Goal: Task Accomplishment & Management: Use online tool/utility

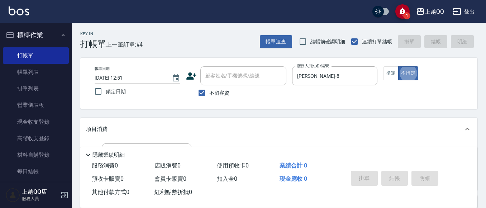
scroll to position [51, 0]
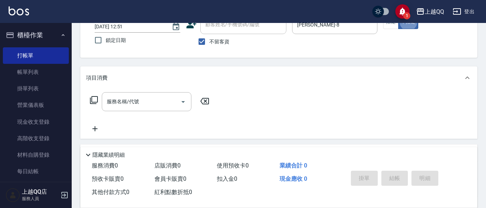
type button "false"
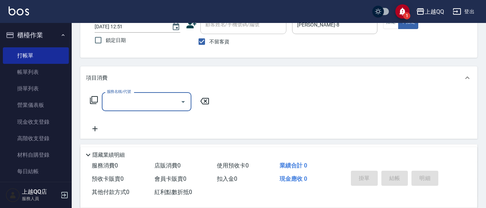
click at [92, 101] on icon at bounding box center [94, 100] width 9 height 9
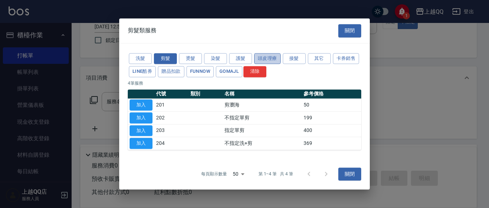
click at [265, 60] on button "頭皮理療" at bounding box center [267, 58] width 26 height 11
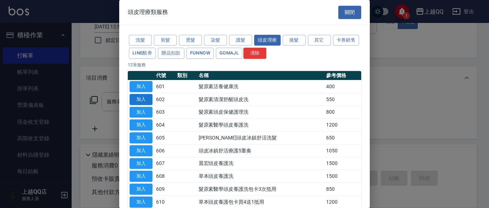
click at [132, 99] on button "加入" at bounding box center [141, 99] width 23 height 11
type input "髮原素清潔舒醒頭皮洗(602)"
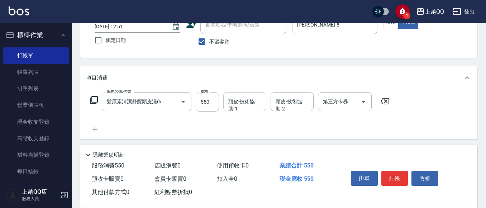
click at [259, 103] on div "頭皮-技術協助-1 頭皮-技術協助-1" at bounding box center [244, 101] width 43 height 19
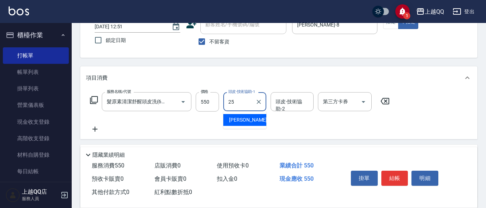
click at [260, 116] on div "[PERSON_NAME]-25" at bounding box center [244, 120] width 43 height 12
type input "[PERSON_NAME]-25"
click at [388, 175] on button "結帳" at bounding box center [394, 177] width 27 height 15
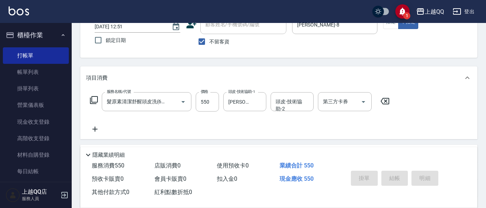
type input "[DATE] 14:54"
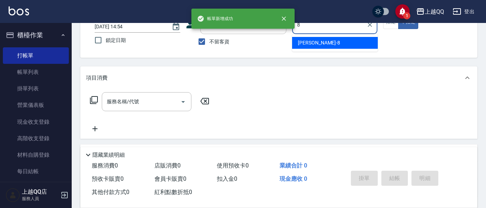
click at [321, 43] on div "[PERSON_NAME] -8" at bounding box center [335, 43] width 86 height 12
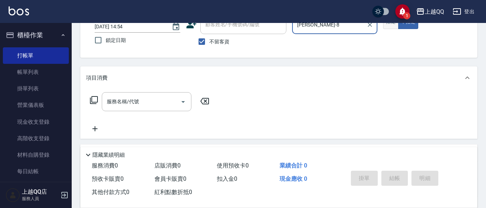
type input "[PERSON_NAME]-8"
click at [386, 26] on button "指定" at bounding box center [390, 22] width 15 height 14
click at [96, 98] on icon at bounding box center [94, 100] width 9 height 9
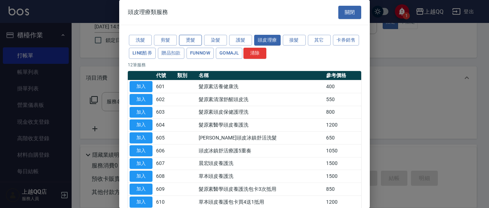
click at [185, 40] on button "燙髮" at bounding box center [190, 40] width 23 height 11
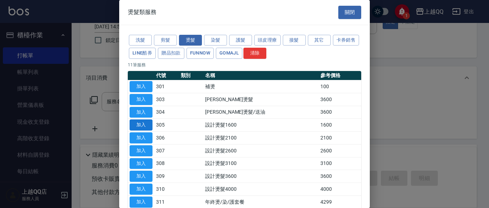
click at [146, 125] on button "加入" at bounding box center [141, 124] width 23 height 11
type input "設計燙髮1600(305)"
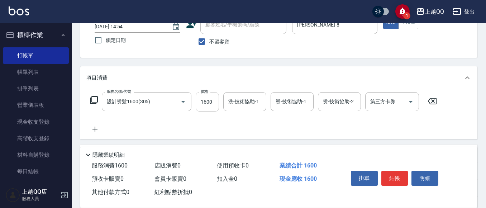
click at [203, 104] on input "1600" at bounding box center [207, 101] width 23 height 19
type input "1299"
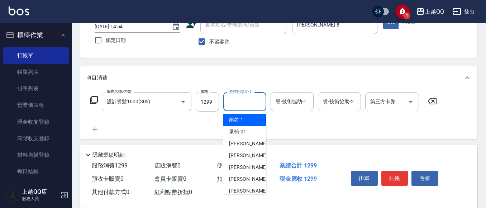
click at [242, 103] on input "洗-技術協助-1" at bounding box center [244, 101] width 37 height 13
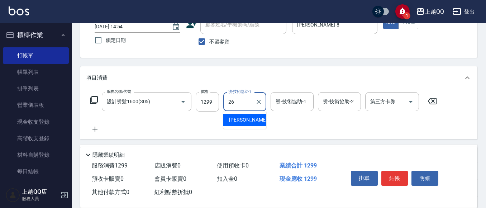
click at [248, 120] on span "[PERSON_NAME]-26" at bounding box center [251, 120] width 45 height 8
type input "[PERSON_NAME]-26"
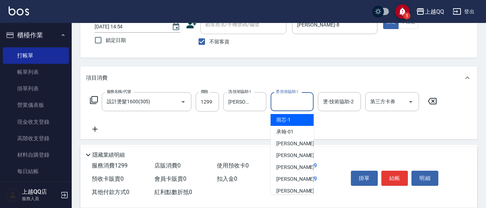
click at [294, 103] on input "燙-技術協助-1" at bounding box center [292, 101] width 37 height 13
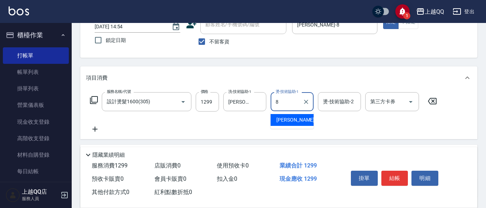
click at [291, 122] on div "[PERSON_NAME] -8" at bounding box center [291, 120] width 43 height 12
type input "[PERSON_NAME]-8"
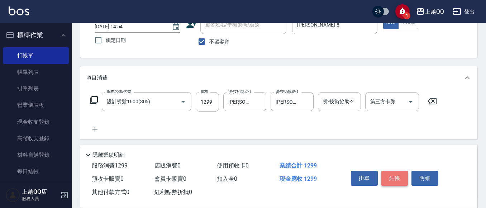
click at [393, 179] on button "結帳" at bounding box center [394, 177] width 27 height 15
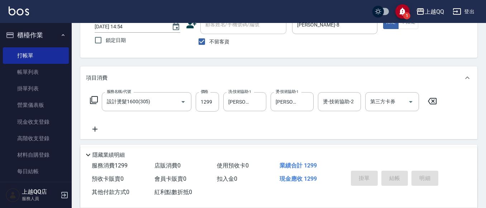
type input "[DATE] 14:55"
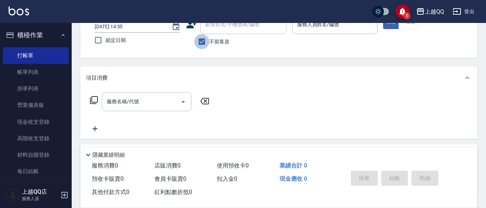
click at [198, 45] on input "不留客資" at bounding box center [201, 41] width 15 height 15
checkbox input "false"
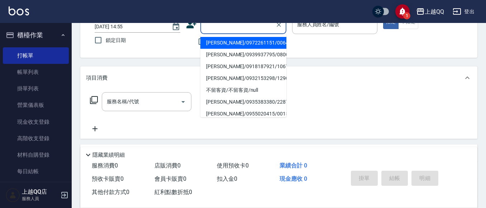
click at [213, 26] on input "顧客姓名/手機號碼/編號" at bounding box center [237, 24] width 69 height 13
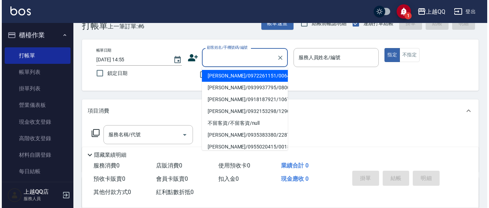
scroll to position [36, 0]
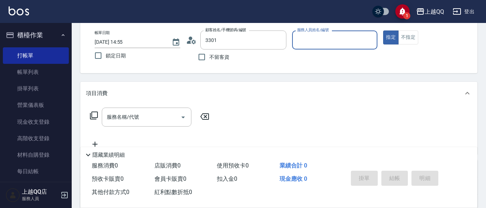
type input "[PERSON_NAME]/0988379446/3301"
type input "欣樺-6"
click at [193, 43] on icon at bounding box center [191, 40] width 11 height 11
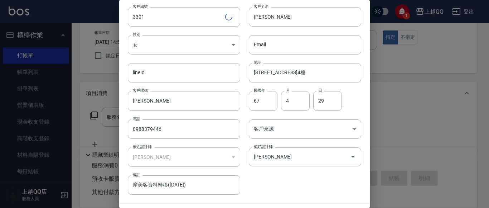
scroll to position [40, 0]
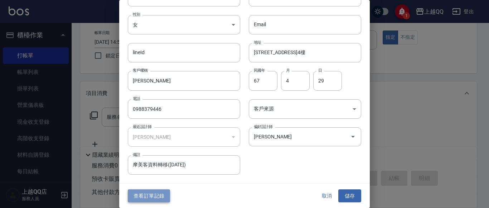
click at [158, 191] on button "查看訂單記錄" at bounding box center [149, 195] width 42 height 13
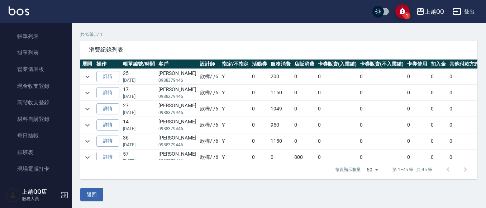
scroll to position [49, 0]
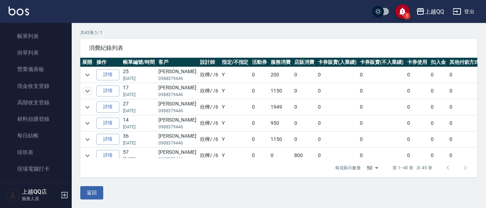
click at [88, 92] on icon "expand row" at bounding box center [87, 91] width 9 height 9
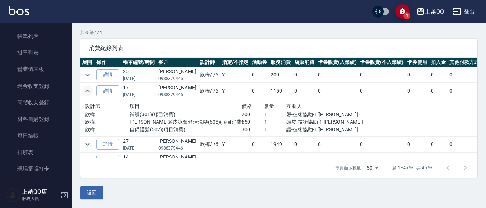
click at [88, 92] on icon "expand row" at bounding box center [87, 91] width 9 height 9
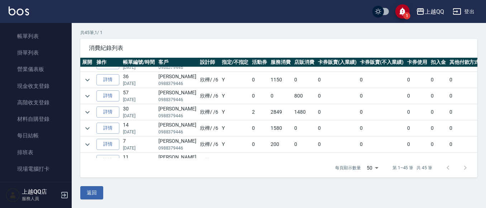
scroll to position [72, 0]
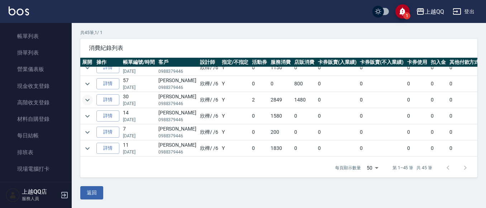
click at [88, 97] on icon "expand row" at bounding box center [87, 100] width 9 height 9
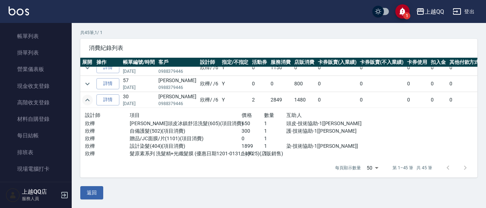
click at [88, 97] on icon "expand row" at bounding box center [87, 100] width 9 height 9
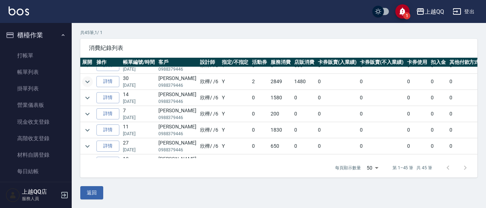
scroll to position [107, 0]
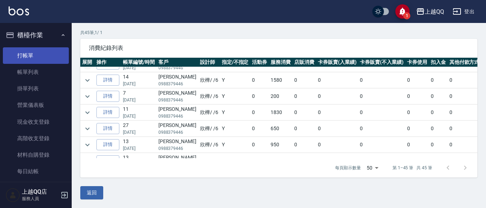
click at [54, 52] on link "打帳單" at bounding box center [36, 55] width 66 height 16
